Goal: Transaction & Acquisition: Purchase product/service

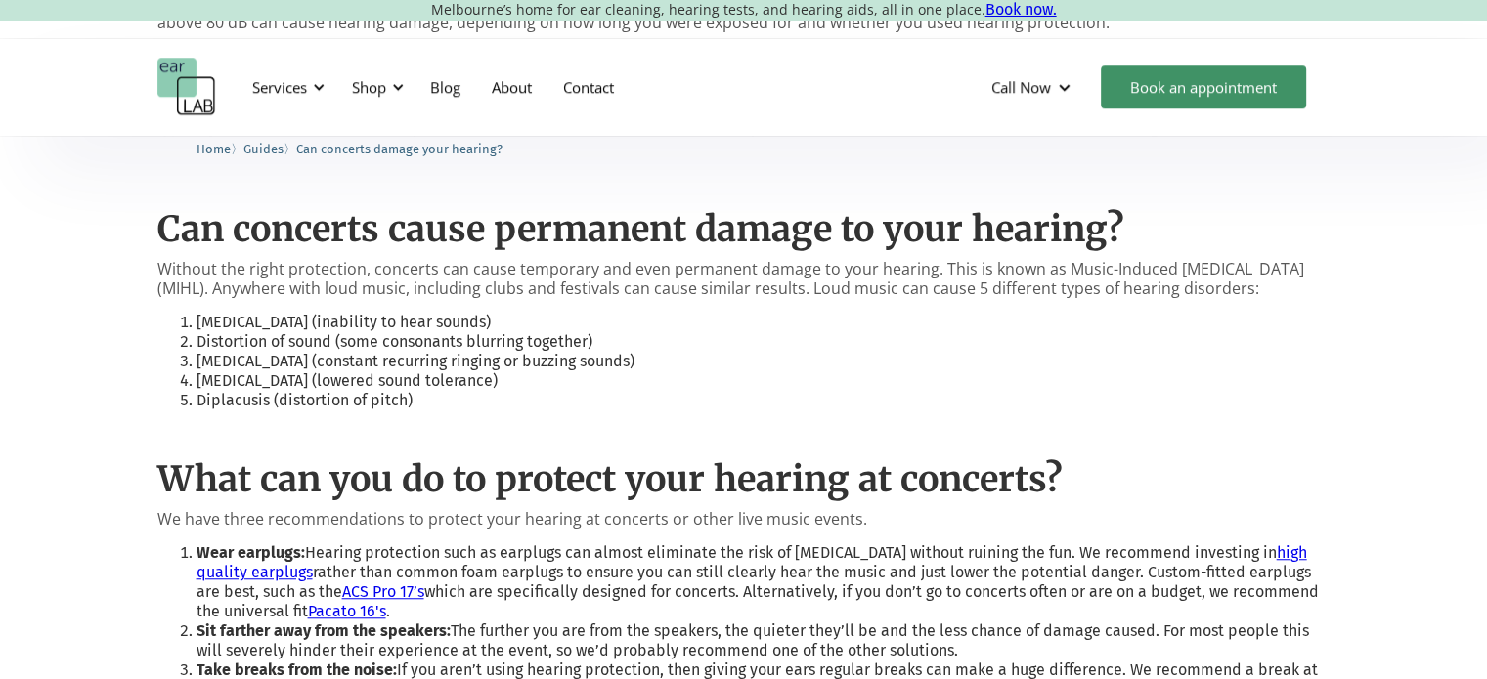
scroll to position [1466, 0]
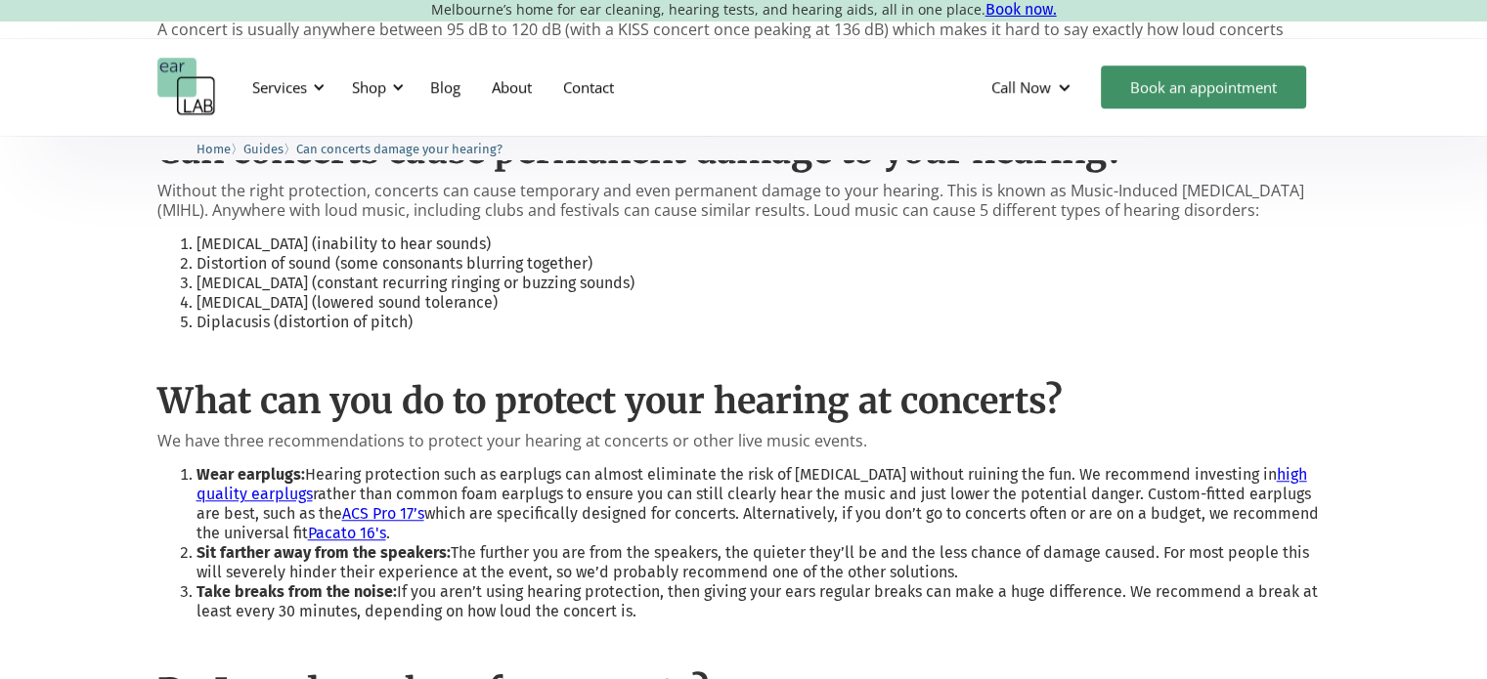
click at [269, 470] on link "high quality earplugs" at bounding box center [751, 484] width 1110 height 38
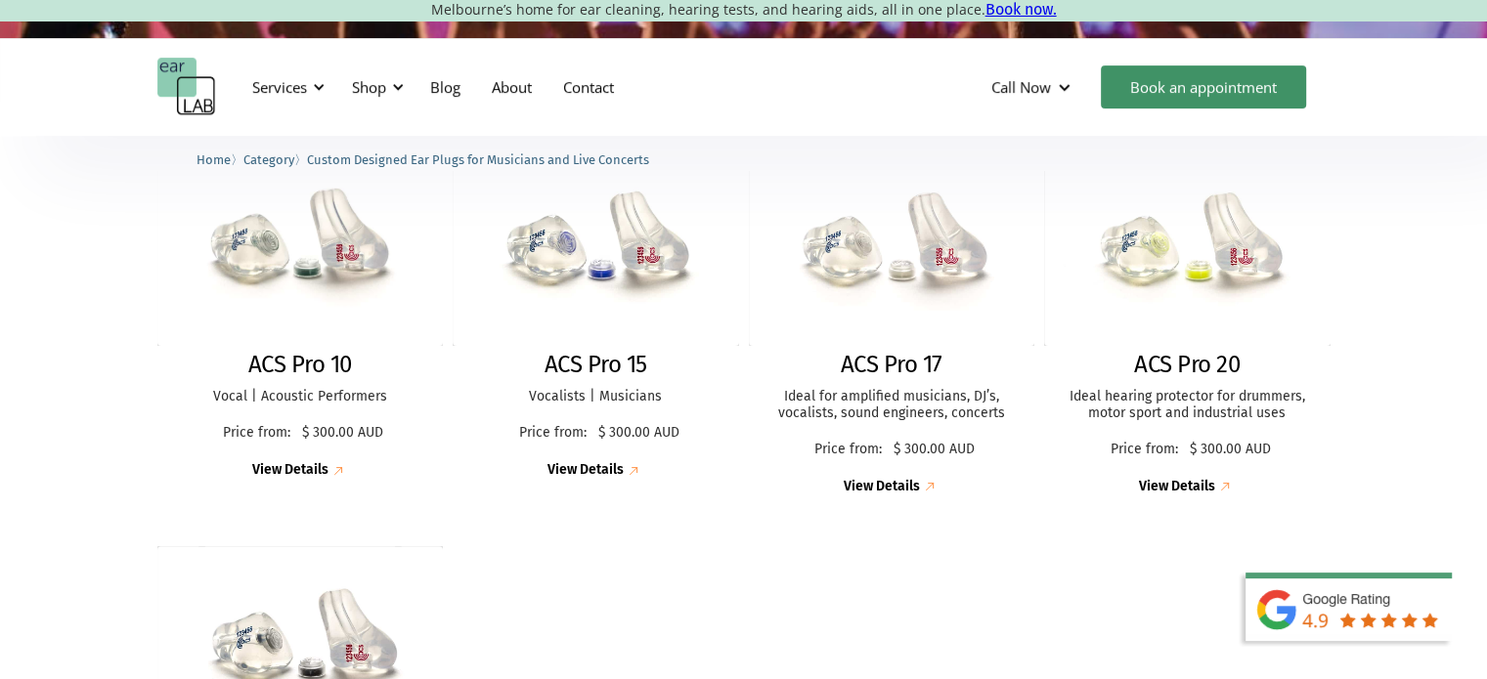
scroll to position [489, 0]
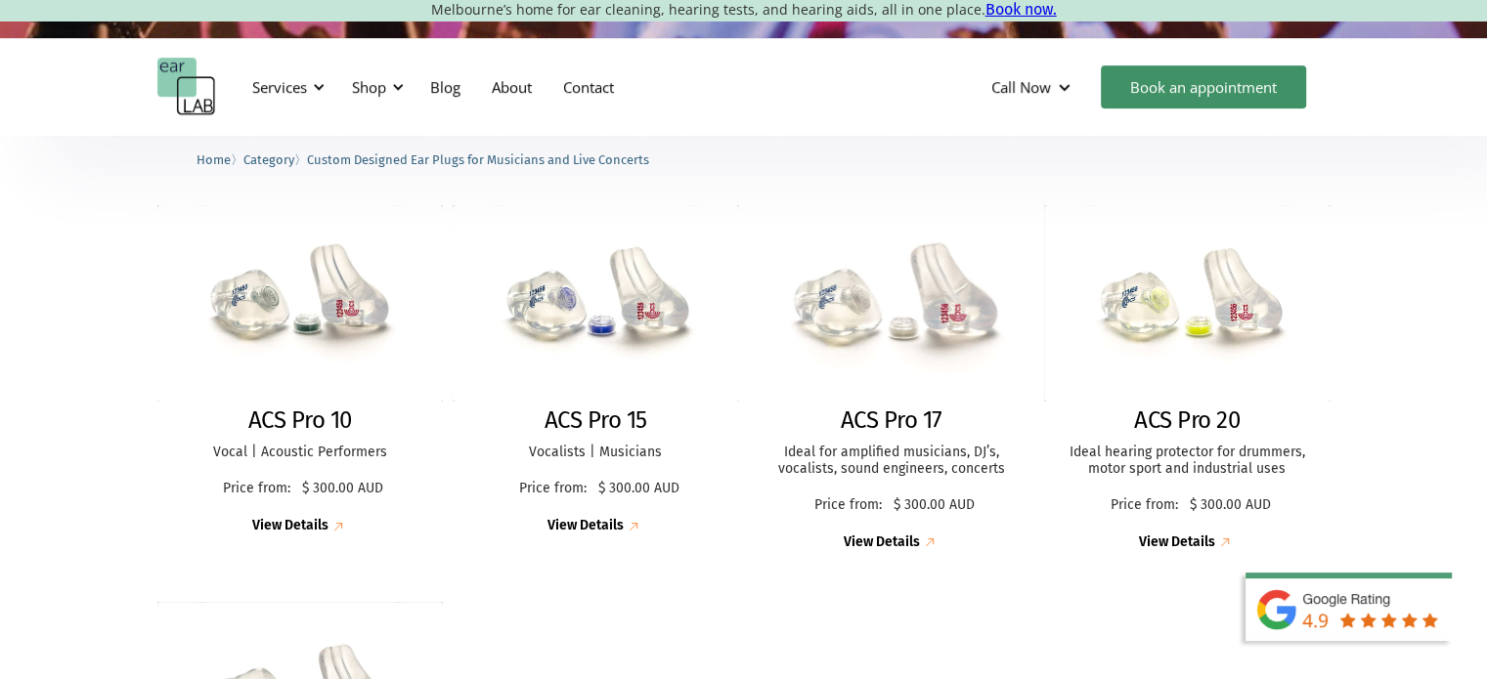
click at [872, 309] on img at bounding box center [891, 303] width 315 height 216
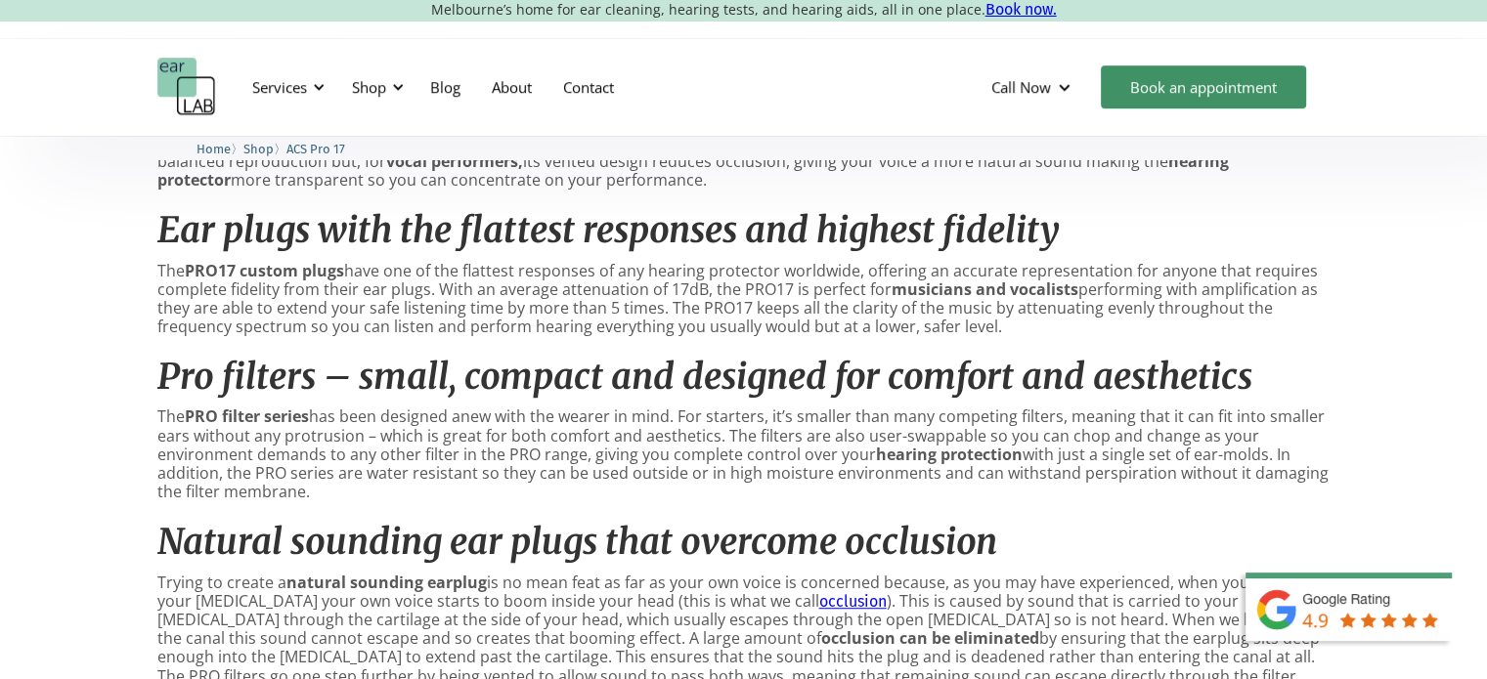
scroll to position [1075, 0]
